Goal: Register for event/course

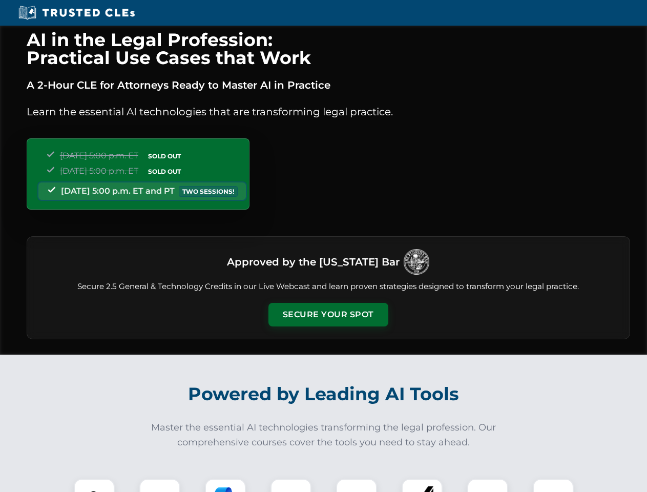
click at [328, 315] on button "Secure Your Spot" at bounding box center [328, 315] width 120 height 24
click at [94, 485] on img at bounding box center [94, 499] width 30 height 30
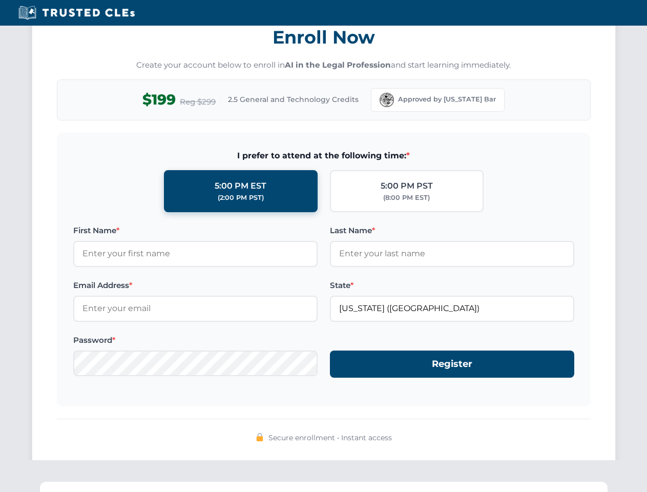
scroll to position [1005, 0]
